Goal: Task Accomplishment & Management: Use online tool/utility

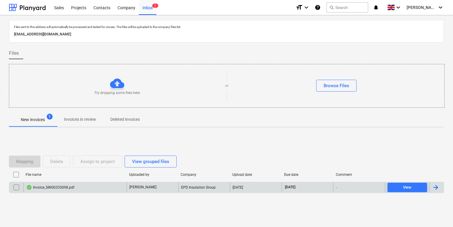
click at [79, 187] on div "Invoice_SIN00335098.pdf" at bounding box center [75, 188] width 103 height 10
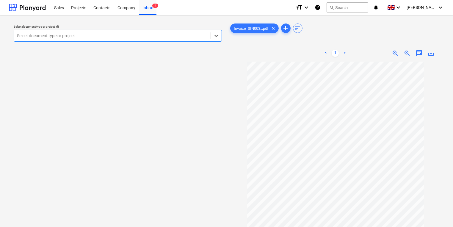
click at [67, 34] on div at bounding box center [112, 36] width 191 height 6
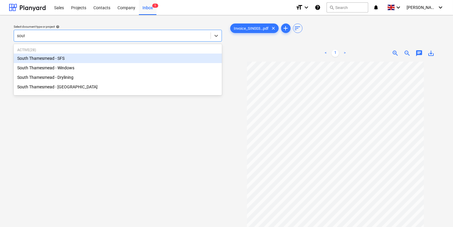
type input "south"
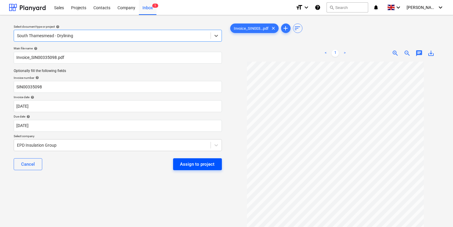
click at [193, 164] on div "Assign to project" at bounding box center [197, 164] width 35 height 8
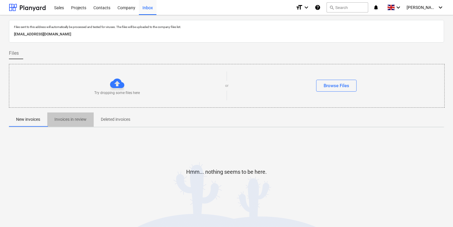
click at [62, 119] on p "Invoices in review" at bounding box center [70, 119] width 32 height 6
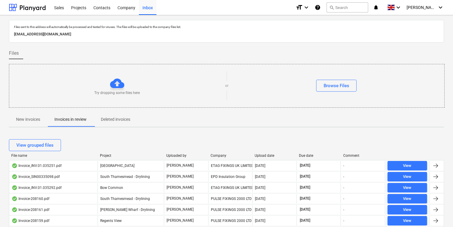
click at [220, 154] on div "Company" at bounding box center [231, 156] width 40 height 4
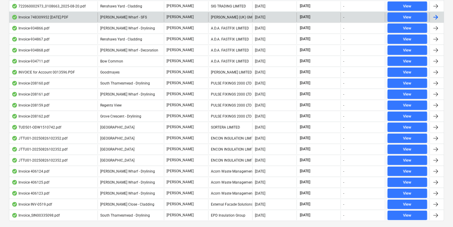
scroll to position [305, 0]
